Goal: Task Accomplishment & Management: Manage account settings

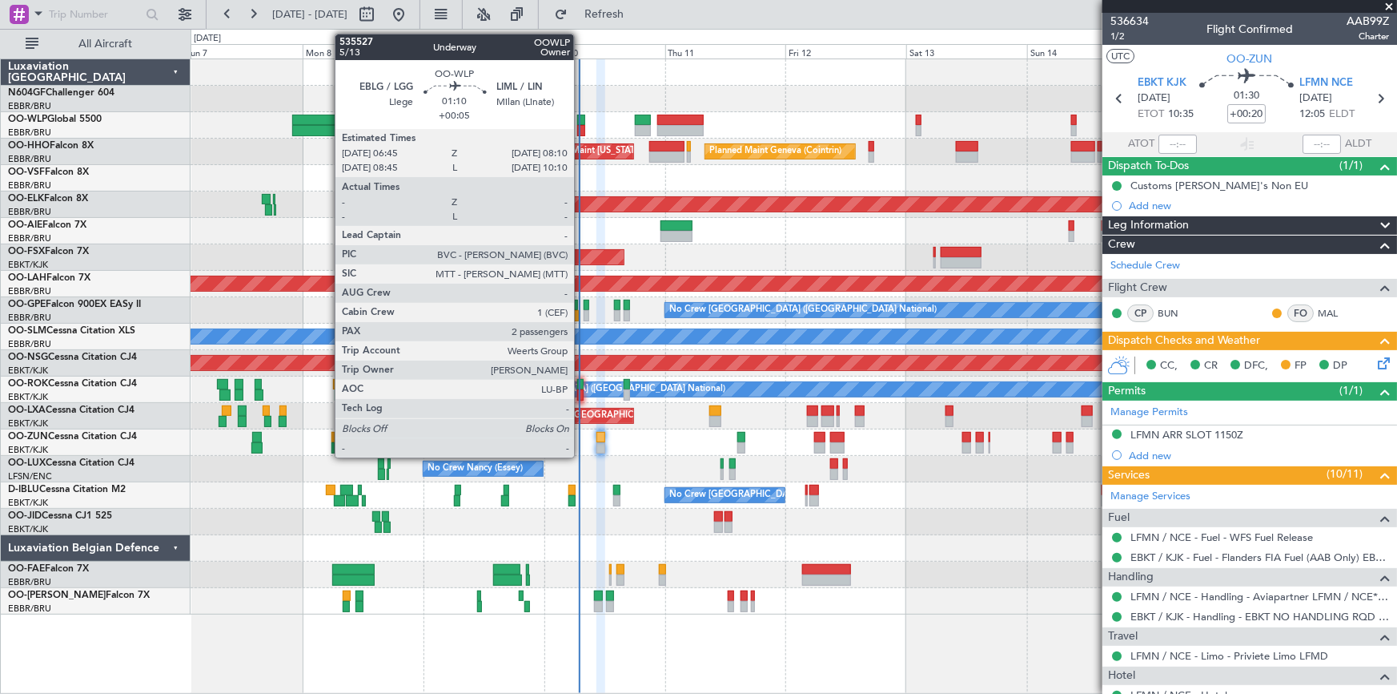
click at [581, 125] on div at bounding box center [580, 130] width 7 height 11
type input "+00:05"
type input "2"
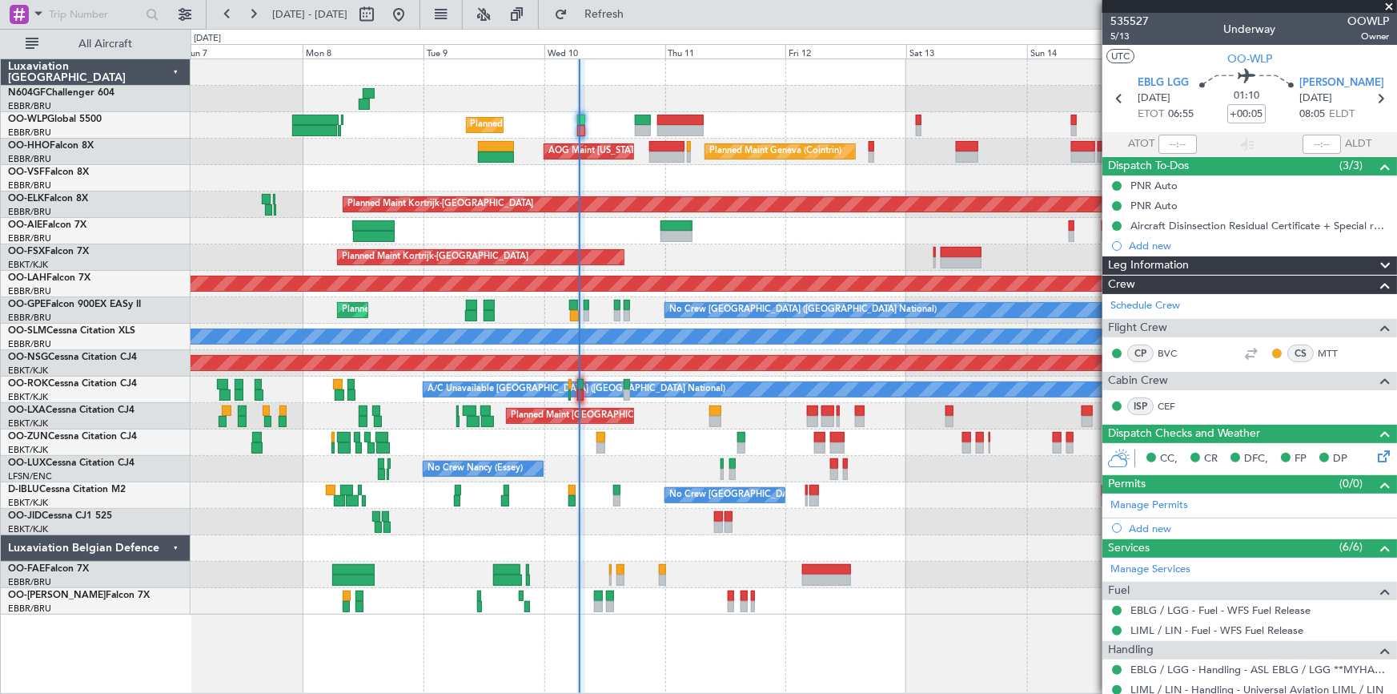
click at [305, 625] on div "Planned Maint Liege Planned Maint Geneva ([GEOGRAPHIC_DATA]) AOG Maint [US_STAT…" at bounding box center [795, 375] width 1208 height 635
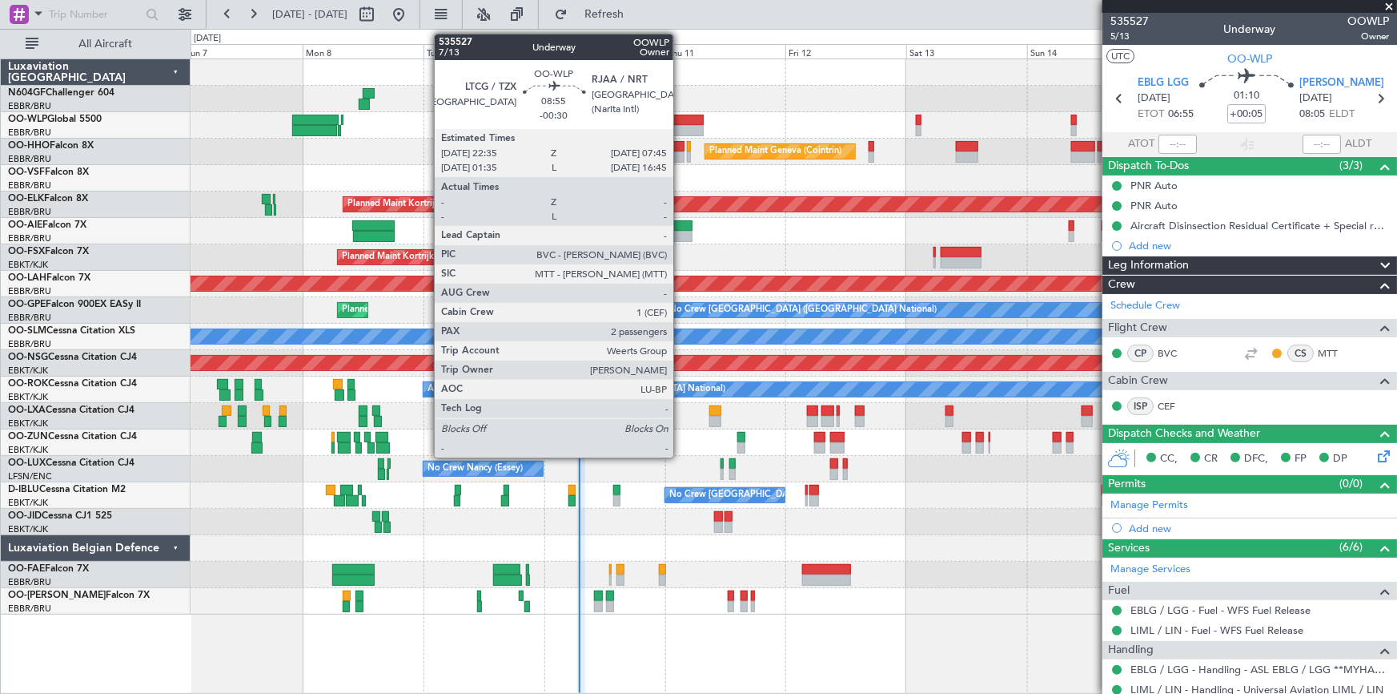
click at [681, 131] on div at bounding box center [681, 130] width 46 height 11
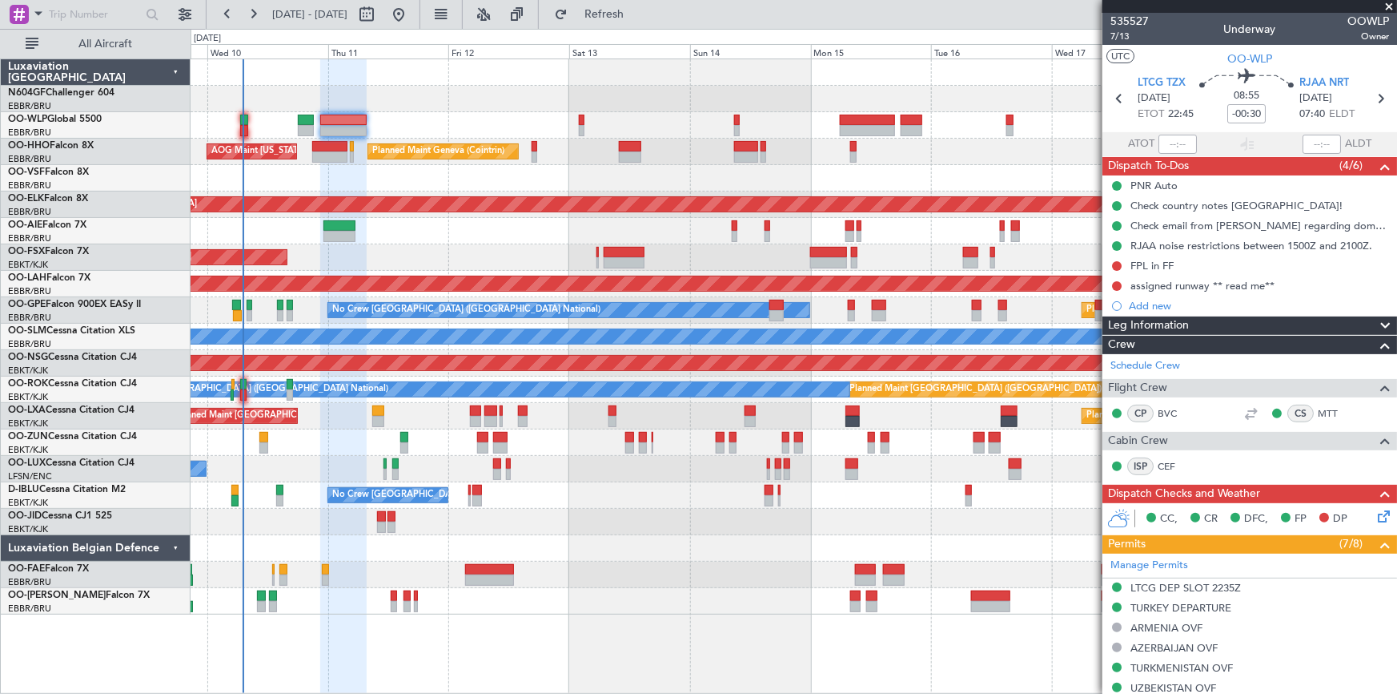
click at [345, 548] on div "Planned Maint Liege Planned Maint Geneva ([GEOGRAPHIC_DATA]) AOG Maint [US_STAT…" at bounding box center [794, 336] width 1207 height 555
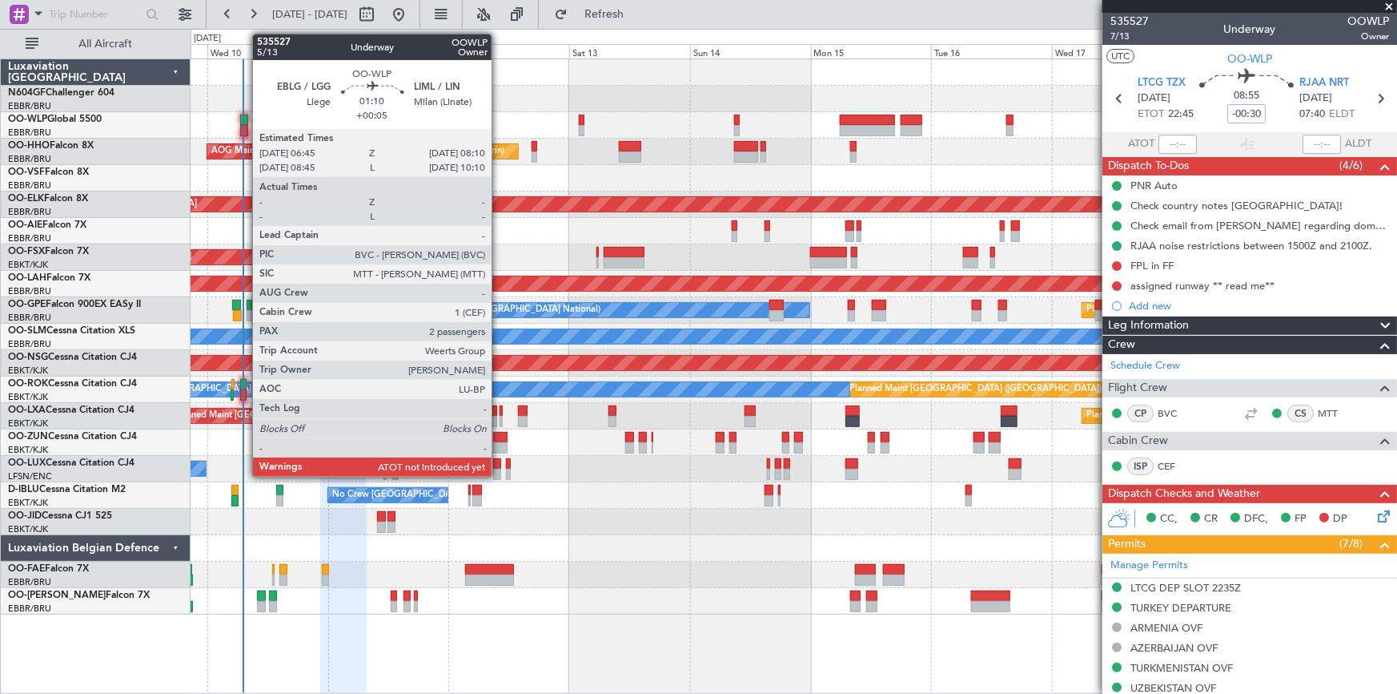
click at [244, 131] on div at bounding box center [243, 130] width 7 height 11
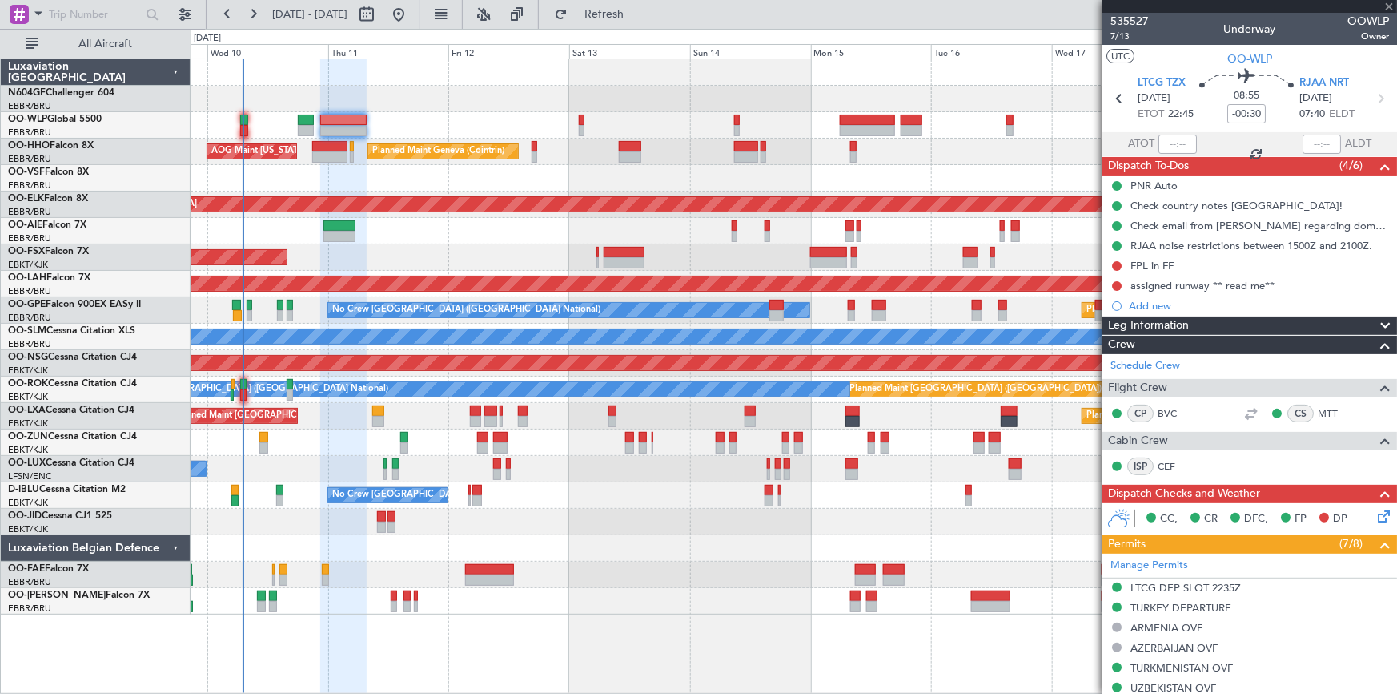
type input "+00:05"
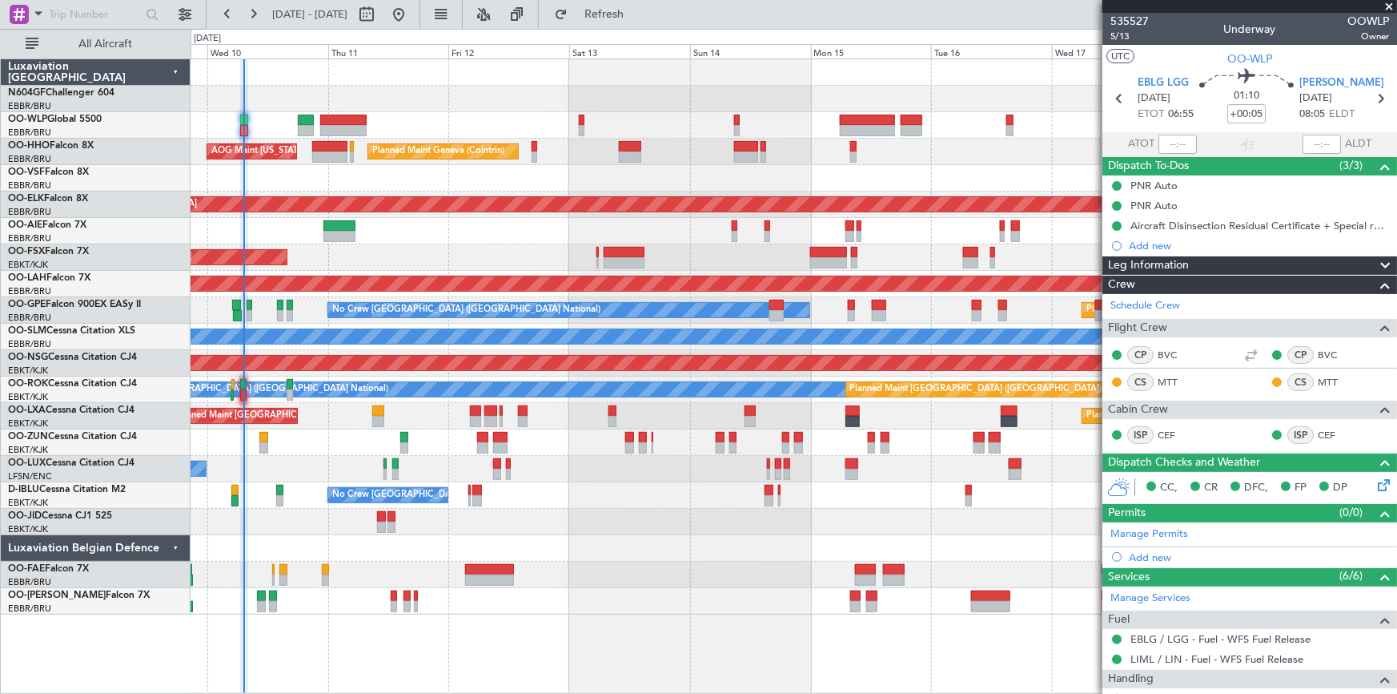
type input "07:06"
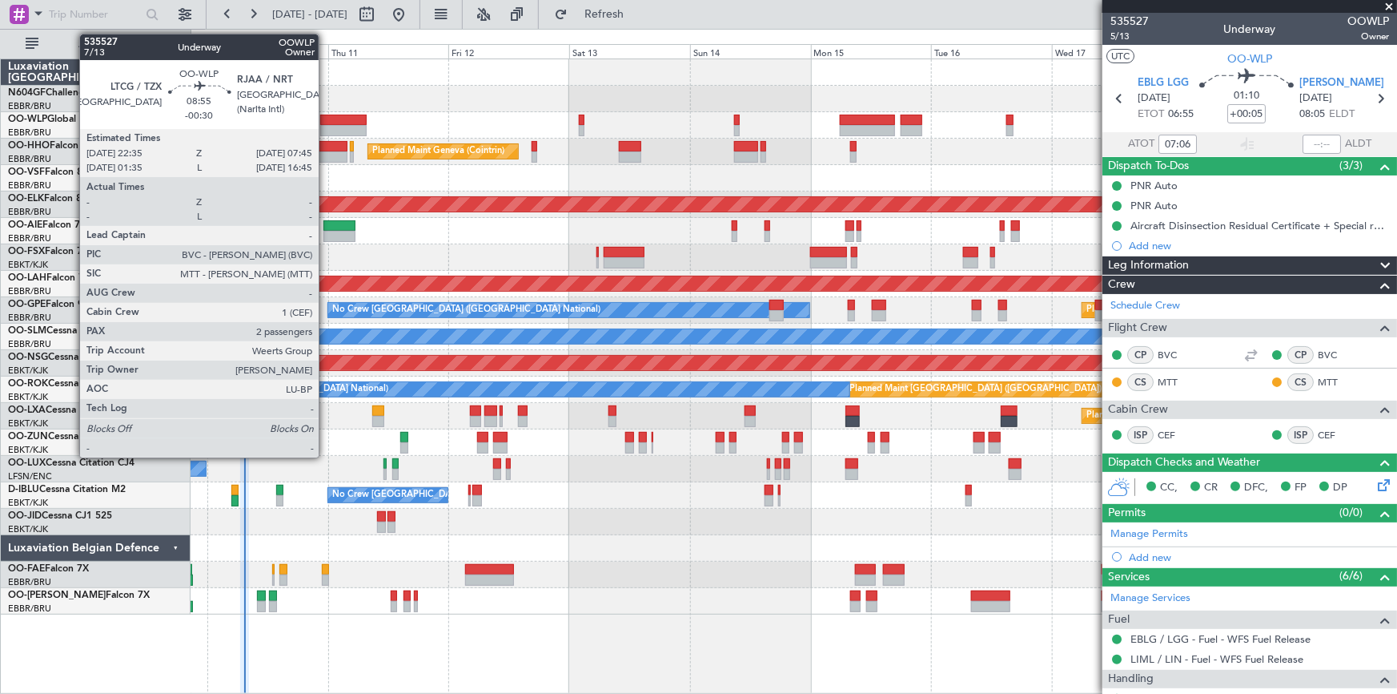
click at [326, 127] on div at bounding box center [343, 130] width 46 height 11
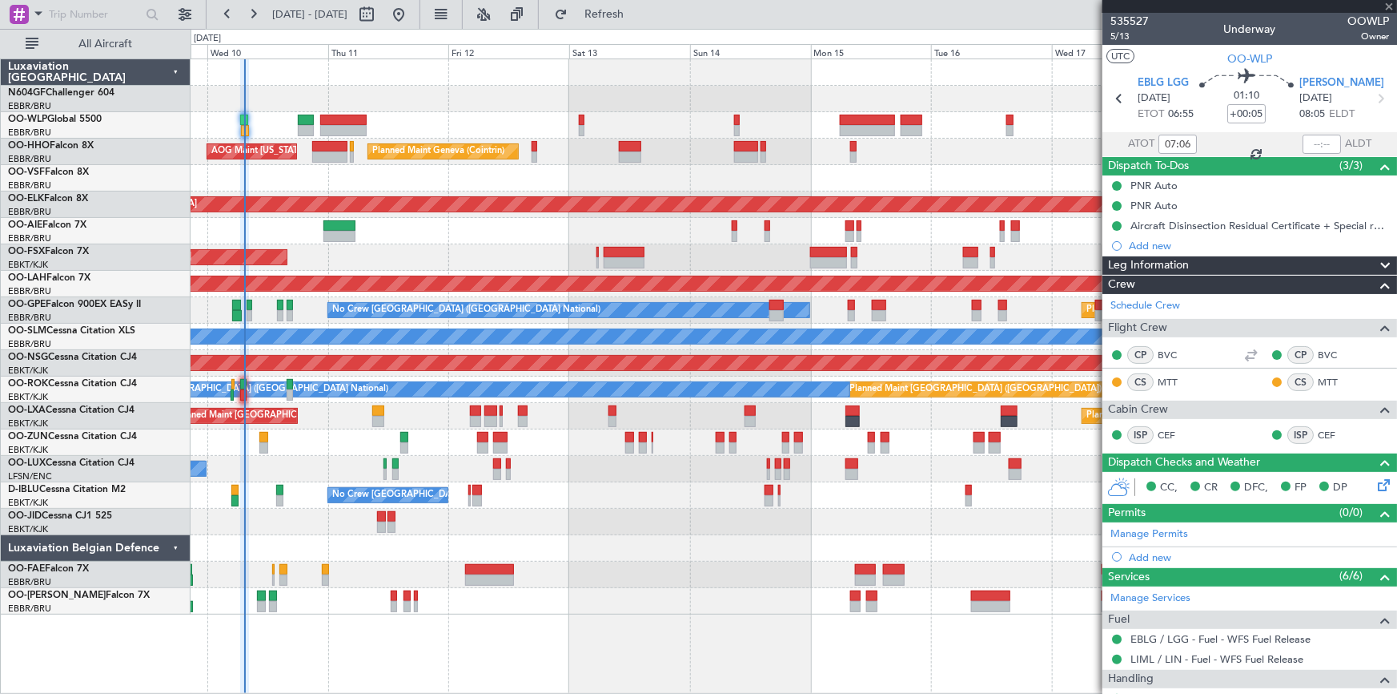
type input "-00:30"
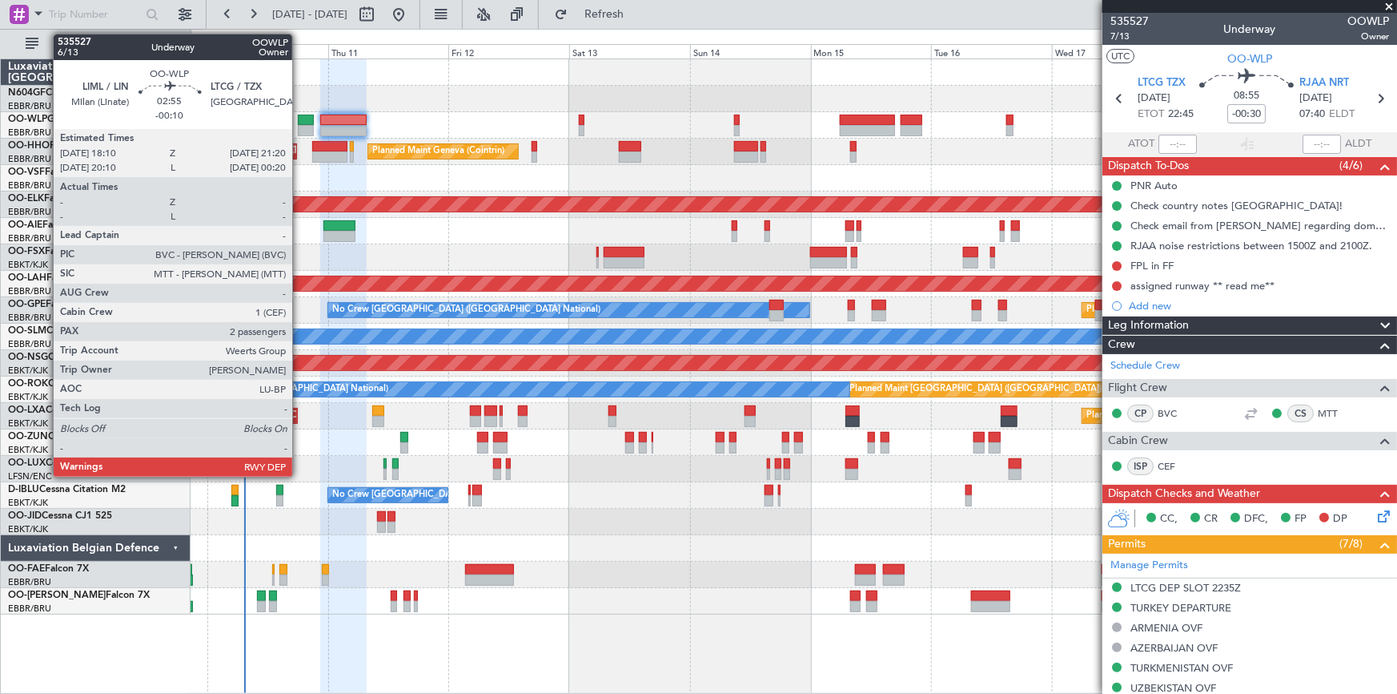
click at [300, 132] on div at bounding box center [306, 130] width 16 height 11
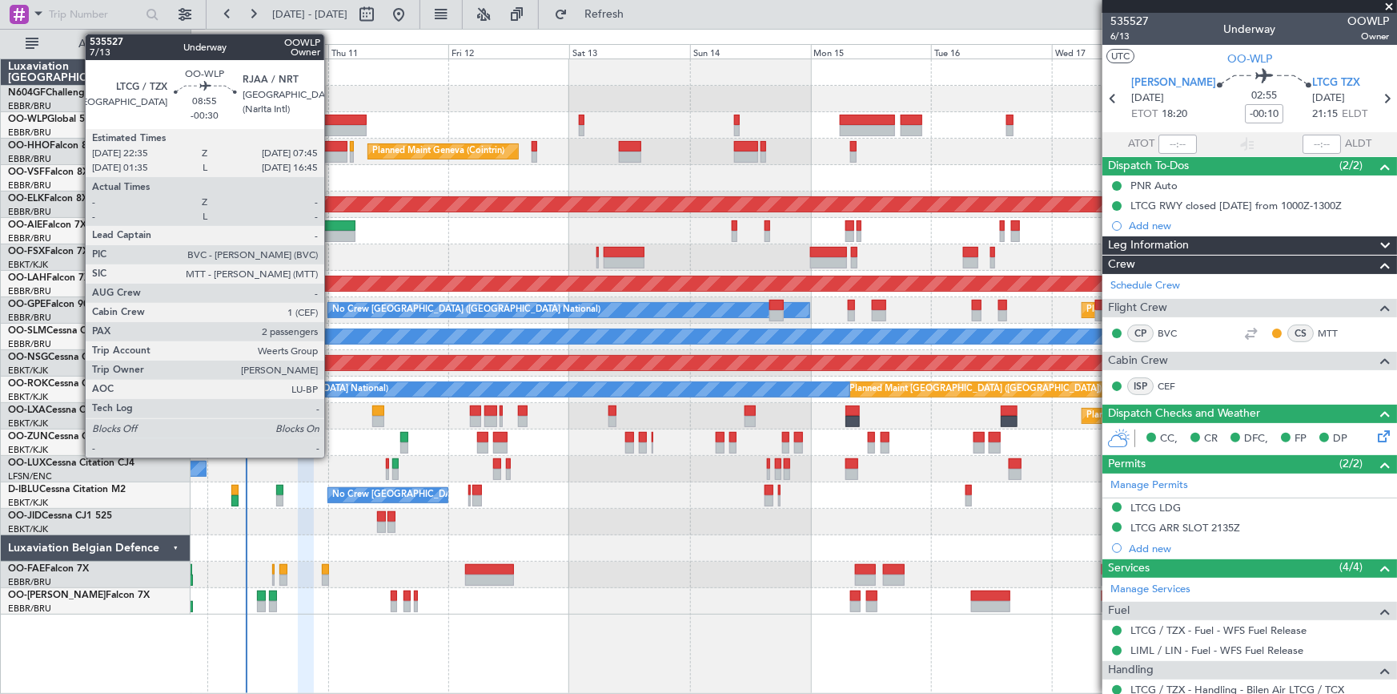
click at [332, 120] on div at bounding box center [343, 120] width 46 height 11
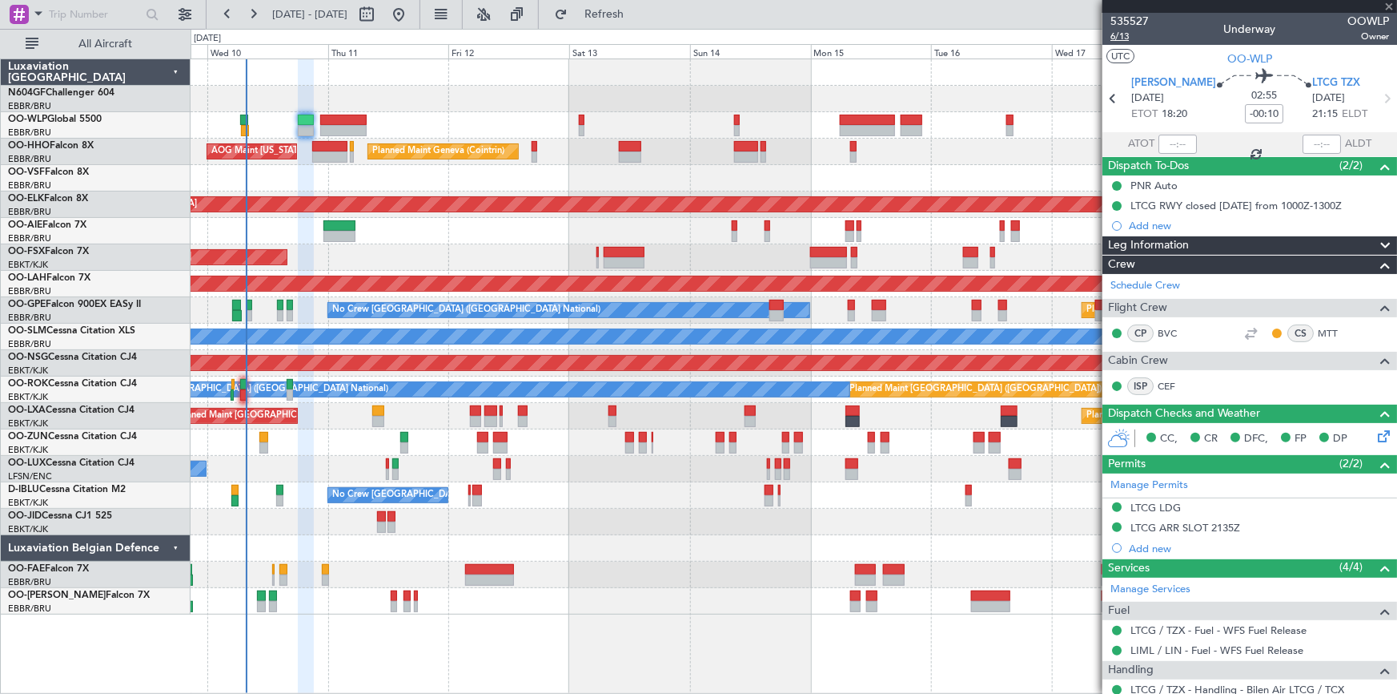
type input "-00:30"
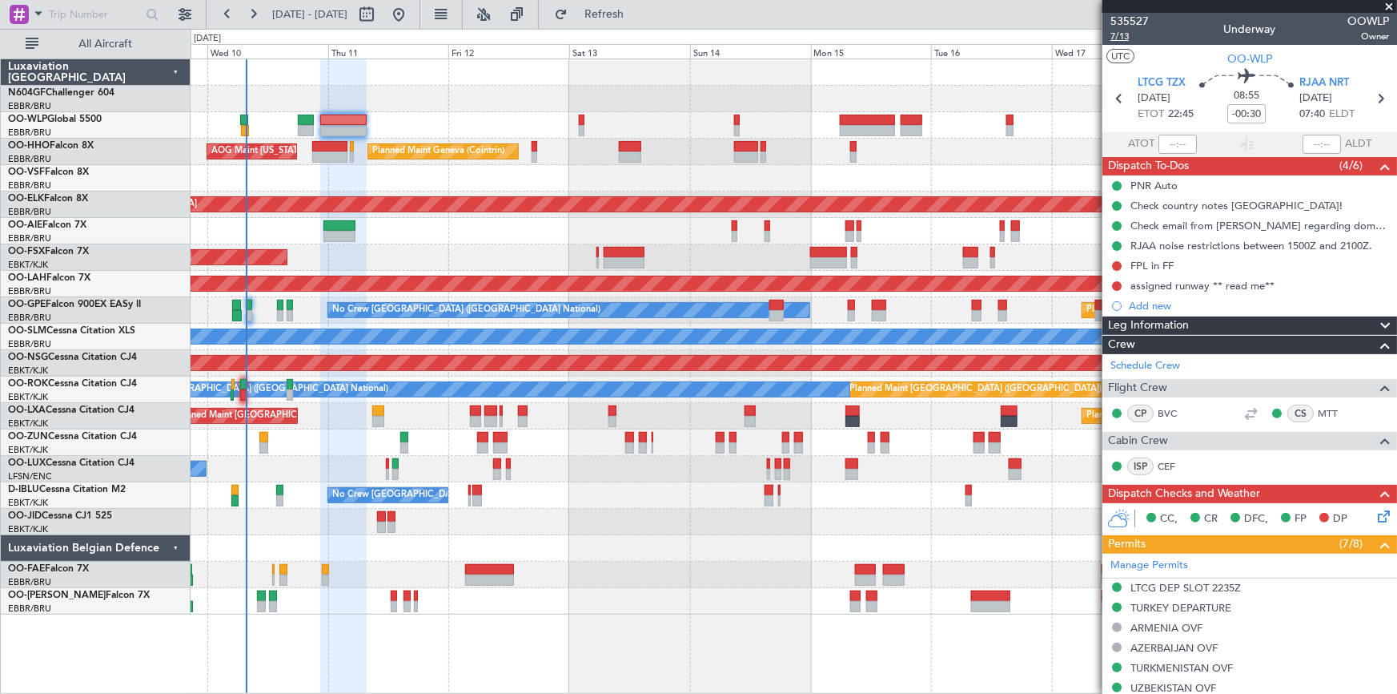
click at [1131, 32] on span "7/13" at bounding box center [1130, 37] width 38 height 14
click at [40, 223] on span "OO-AIE" at bounding box center [25, 225] width 34 height 10
